Goal: Use online tool/utility: Utilize a website feature to perform a specific function

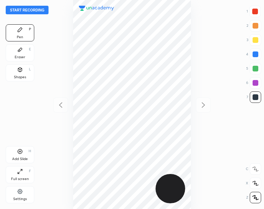
click at [33, 10] on button "Start recording" at bounding box center [27, 10] width 43 height 9
click at [24, 68] on div "Shapes L" at bounding box center [20, 72] width 29 height 17
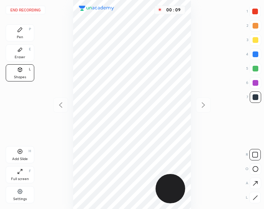
click at [258, 197] on icon at bounding box center [255, 197] width 5 height 5
click at [21, 31] on icon at bounding box center [20, 30] width 6 height 6
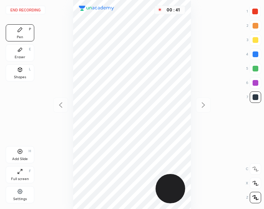
click at [254, 12] on div at bounding box center [256, 12] width 6 height 6
click at [253, 12] on div at bounding box center [256, 12] width 6 height 6
click at [27, 54] on div "Eraser E" at bounding box center [20, 52] width 29 height 17
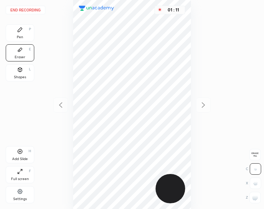
click at [23, 30] on div "Pen P" at bounding box center [20, 32] width 29 height 17
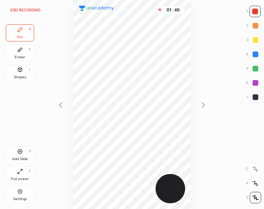
click at [19, 151] on icon at bounding box center [20, 152] width 6 height 6
click at [20, 155] on div "Add Slide H" at bounding box center [20, 154] width 29 height 17
click at [26, 11] on button "End recording" at bounding box center [26, 10] width 40 height 9
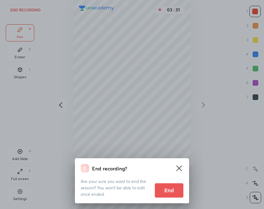
click at [168, 192] on button "End" at bounding box center [169, 190] width 29 height 14
